Goal: Task Accomplishment & Management: Use online tool/utility

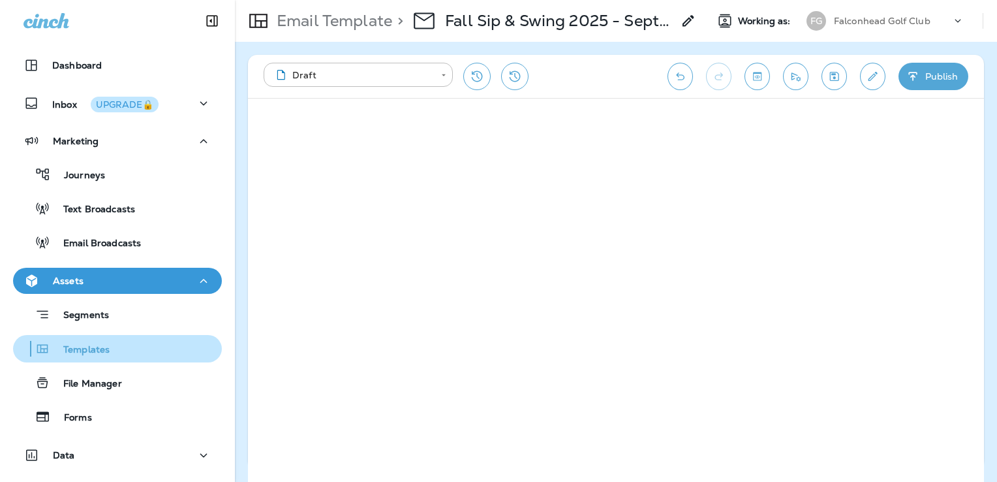
click at [117, 346] on div "Templates" at bounding box center [117, 349] width 198 height 20
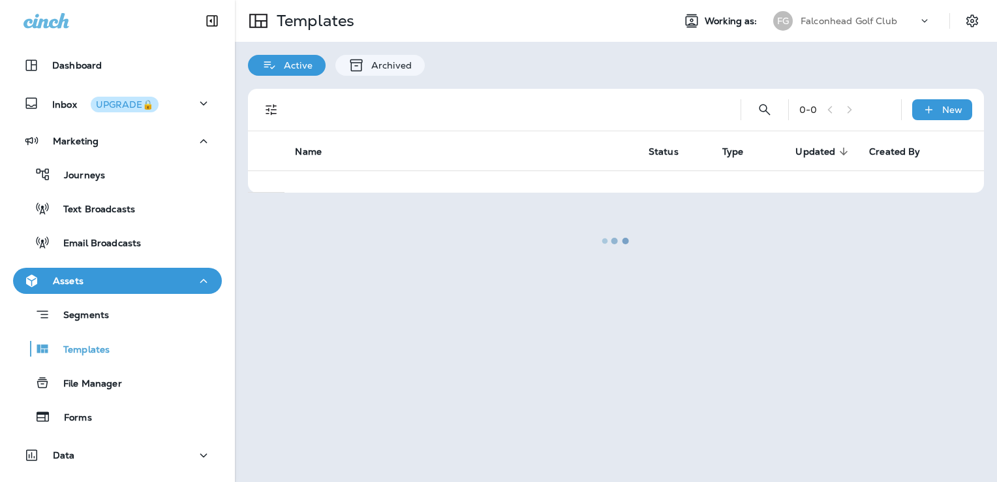
click at [861, 21] on div at bounding box center [616, 240] width 760 height 479
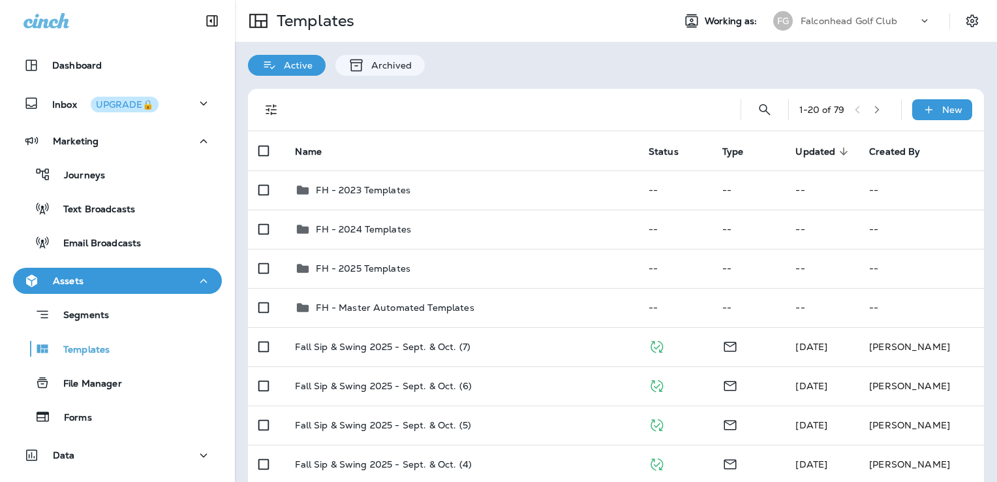
click at [861, 21] on p "Falconhead Golf Club" at bounding box center [849, 21] width 97 height 10
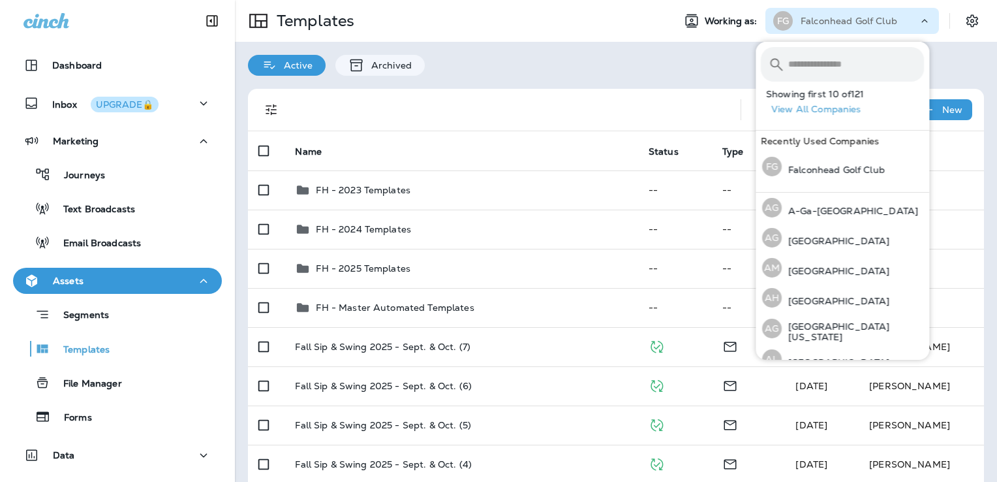
click at [827, 66] on input "text" at bounding box center [856, 64] width 136 height 35
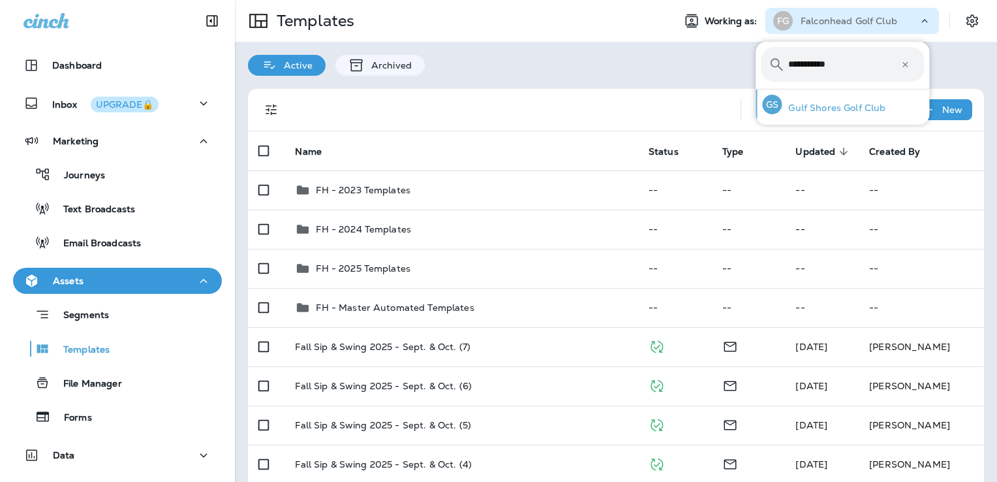
type input "**********"
click at [828, 116] on div "GS Gulf Shores Golf Club" at bounding box center [824, 104] width 134 height 30
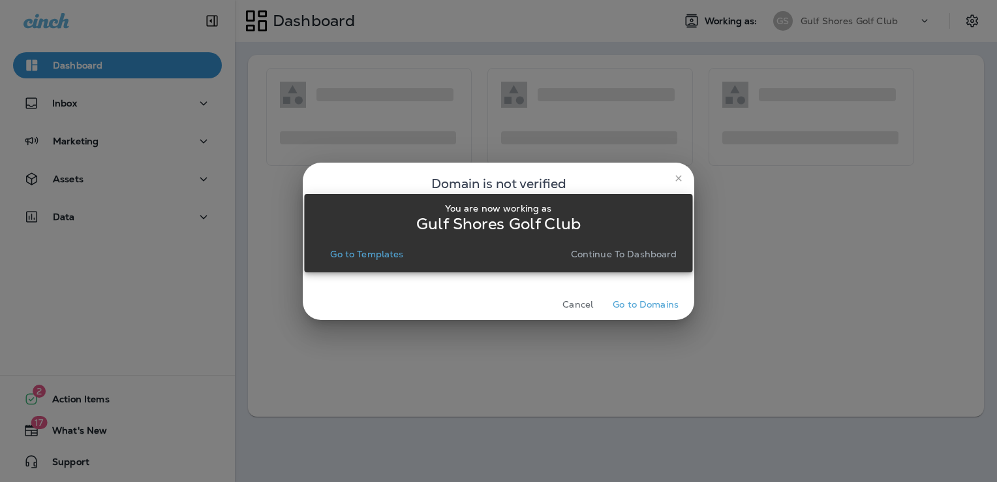
click at [371, 247] on button "Go to Templates" at bounding box center [367, 254] width 84 height 18
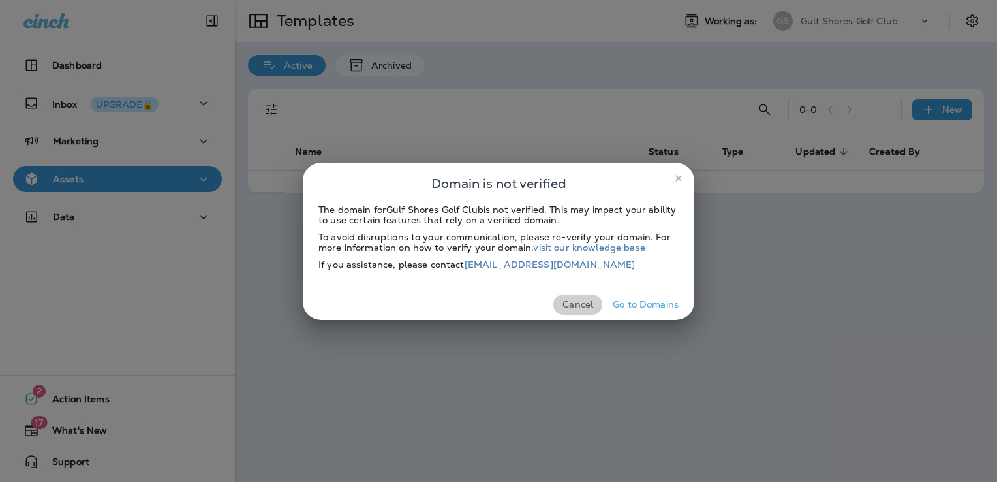
click at [580, 307] on button "Cancel" at bounding box center [577, 304] width 49 height 20
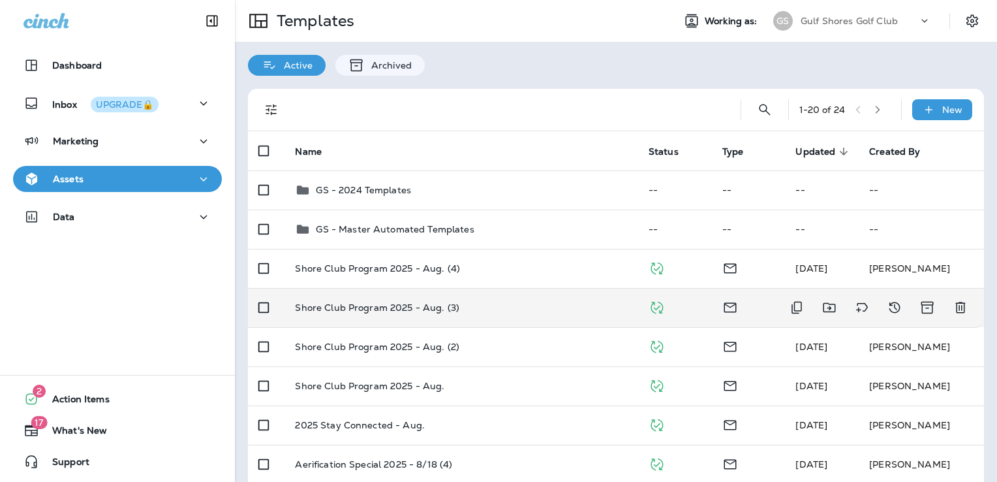
scroll to position [65, 0]
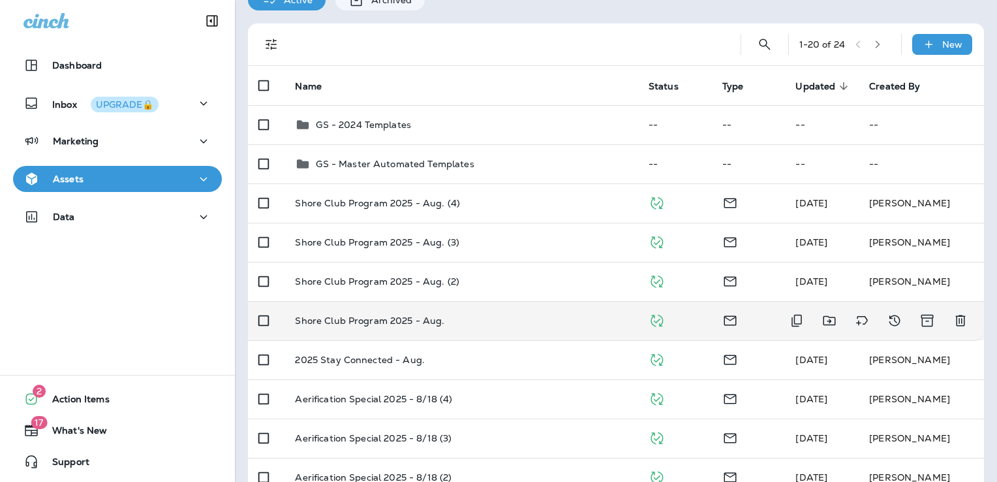
click at [497, 315] on td "Shore Club Program 2025 - Aug." at bounding box center [461, 320] width 353 height 39
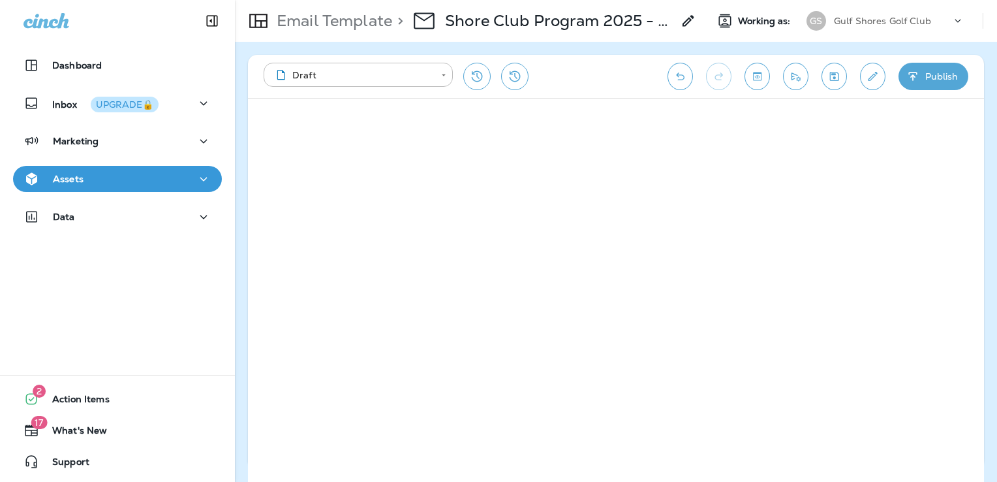
click at [143, 179] on div "Assets" at bounding box center [117, 179] width 188 height 16
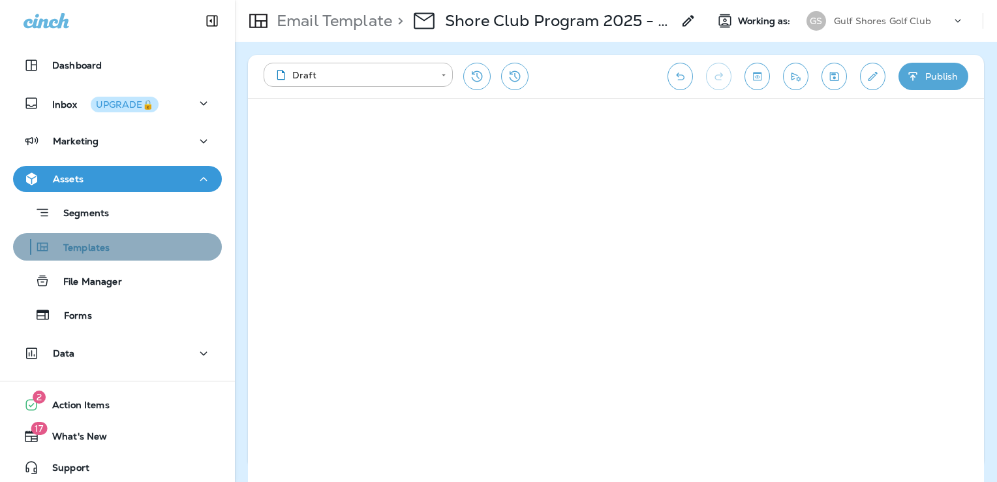
click at [121, 250] on div "Templates" at bounding box center [117, 247] width 198 height 20
